Goal: Find specific page/section: Find specific page/section

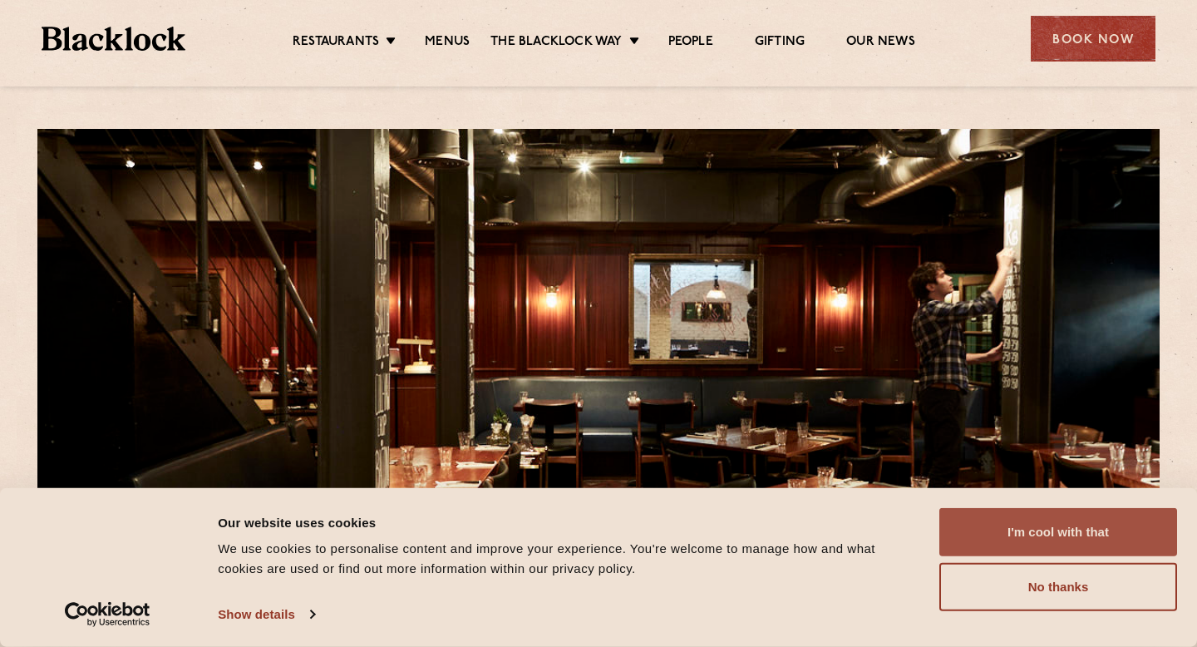
click at [1024, 540] on button "I'm cool with that" at bounding box center [1059, 532] width 238 height 48
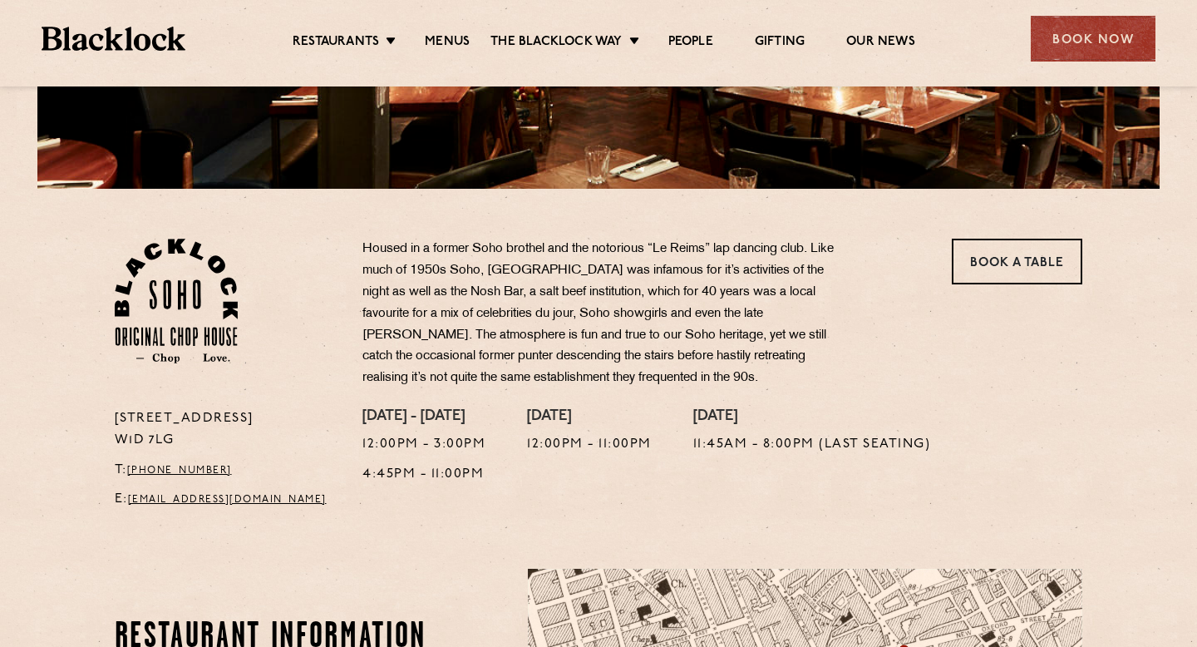
scroll to position [500, 0]
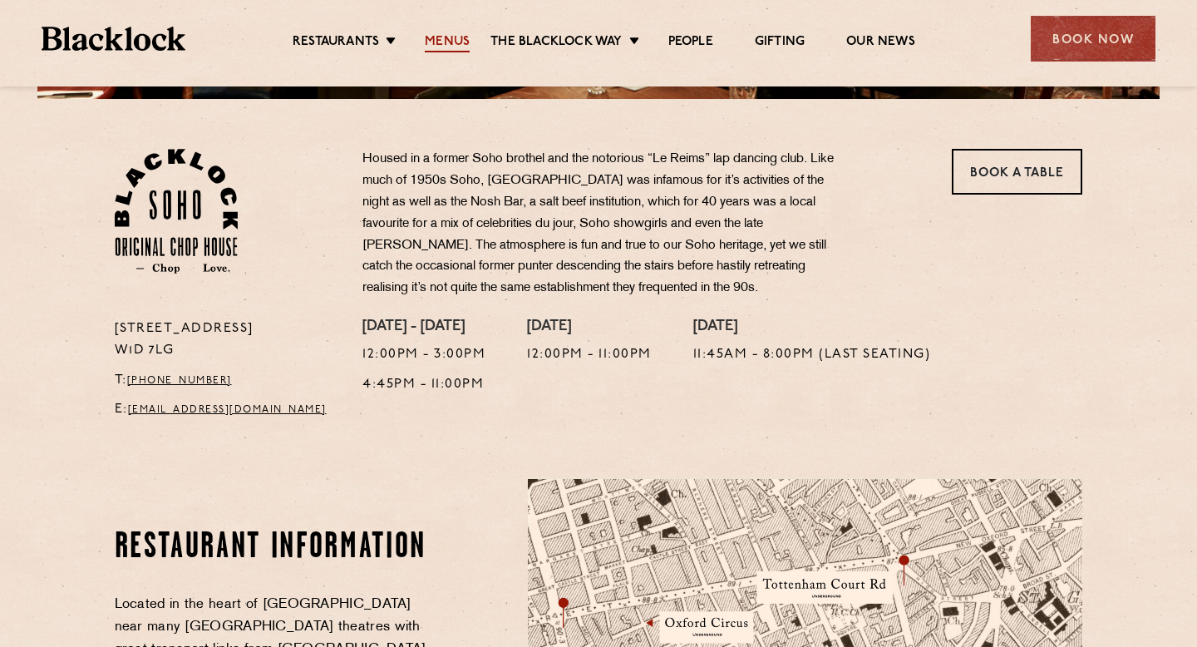
click at [461, 42] on link "Menus" at bounding box center [447, 43] width 45 height 18
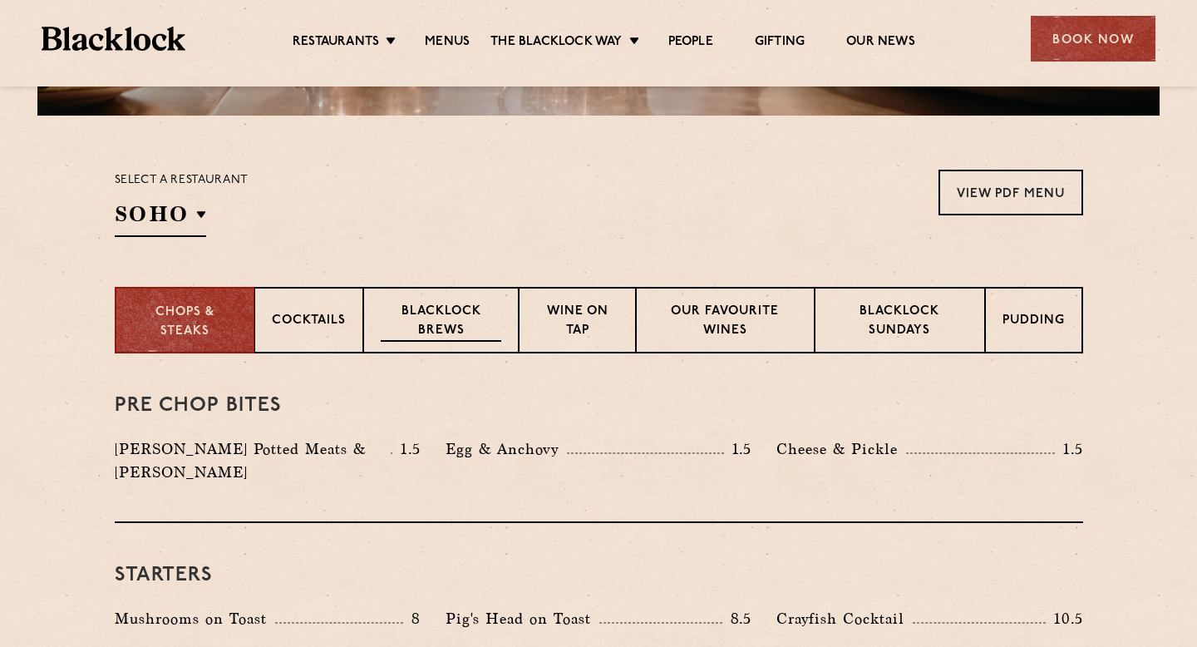
scroll to position [473, 0]
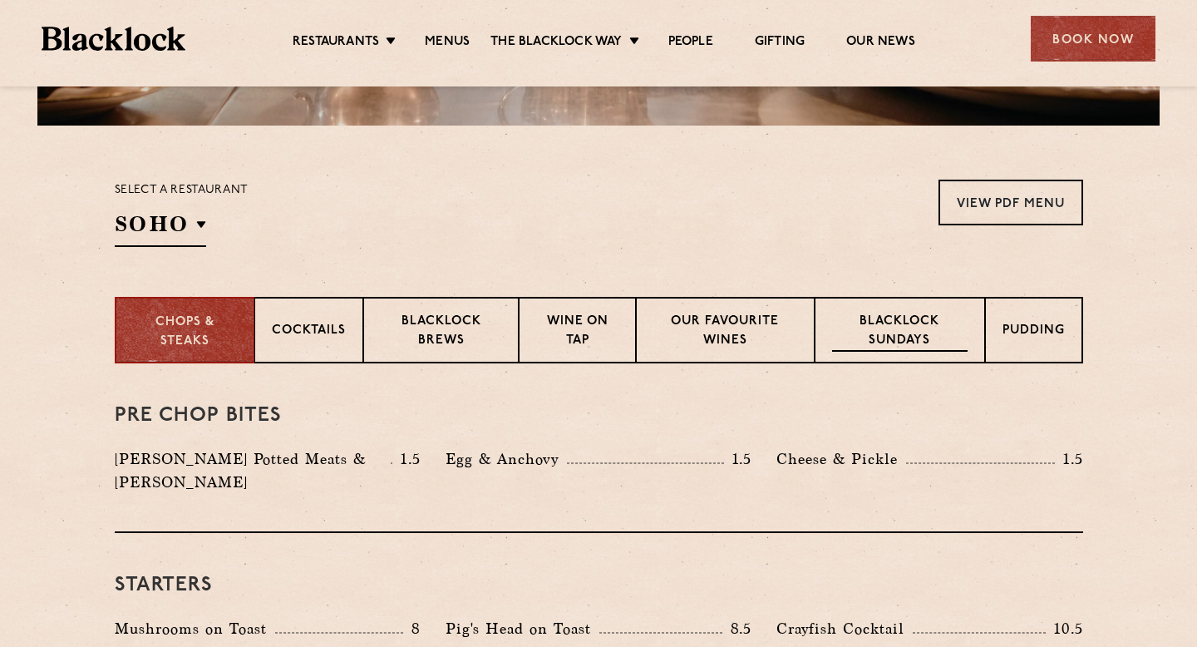
click at [900, 321] on p "Blacklock Sundays" at bounding box center [899, 332] width 135 height 39
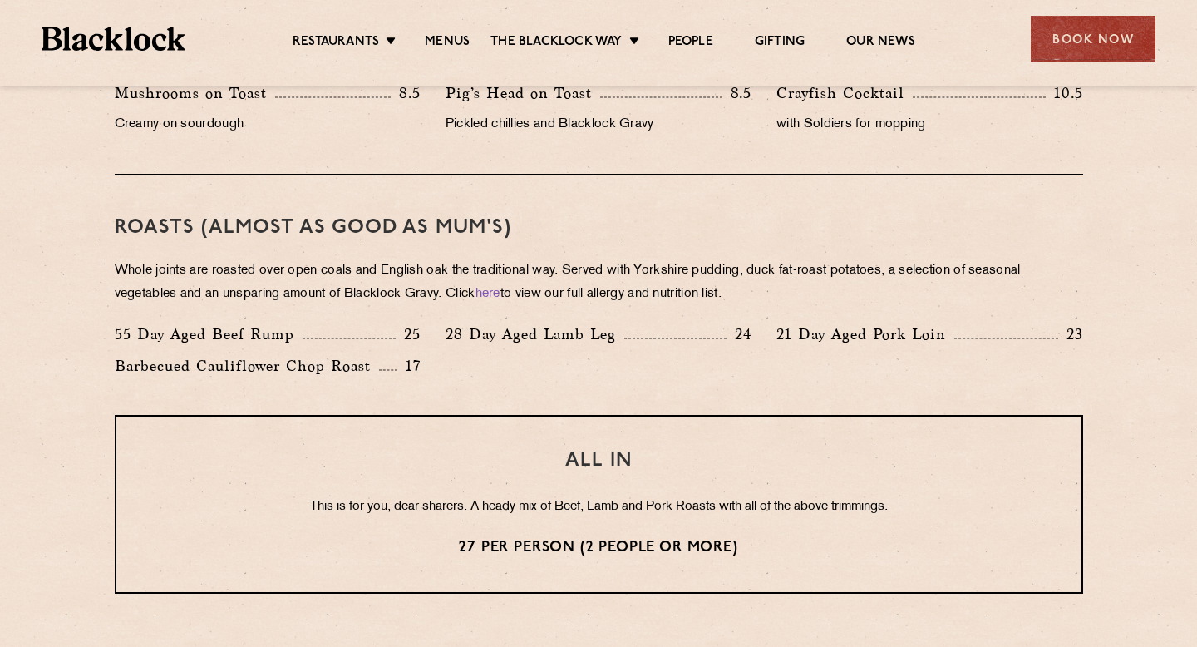
scroll to position [1122, 0]
